Goal: Task Accomplishment & Management: Manage account settings

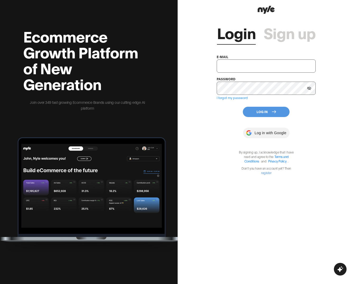
click at [238, 66] on input "text" at bounding box center [266, 65] width 99 height 13
type input "[EMAIL_ADDRESS][PERSON_NAME]"
click at [255, 115] on button "Log In" at bounding box center [266, 112] width 47 height 10
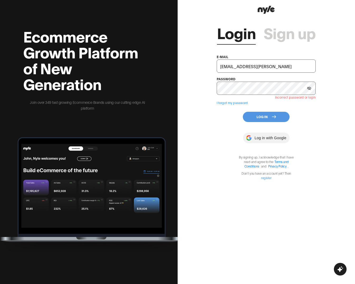
click at [258, 117] on button "Log In" at bounding box center [266, 117] width 47 height 10
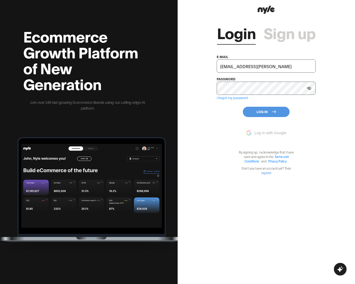
click at [263, 112] on button "Log In" at bounding box center [266, 112] width 47 height 10
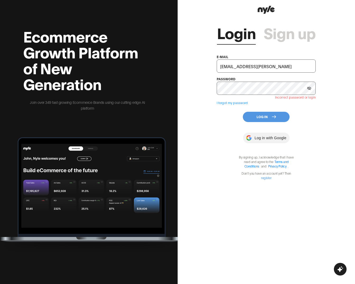
click at [310, 87] on icon at bounding box center [309, 88] width 4 height 3
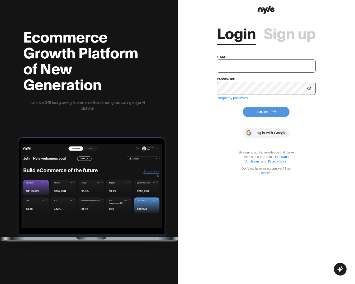
type input "[EMAIL_ADDRESS][PERSON_NAME]"
click at [260, 113] on button "Log In" at bounding box center [266, 112] width 47 height 10
